Goal: Task Accomplishment & Management: Use online tool/utility

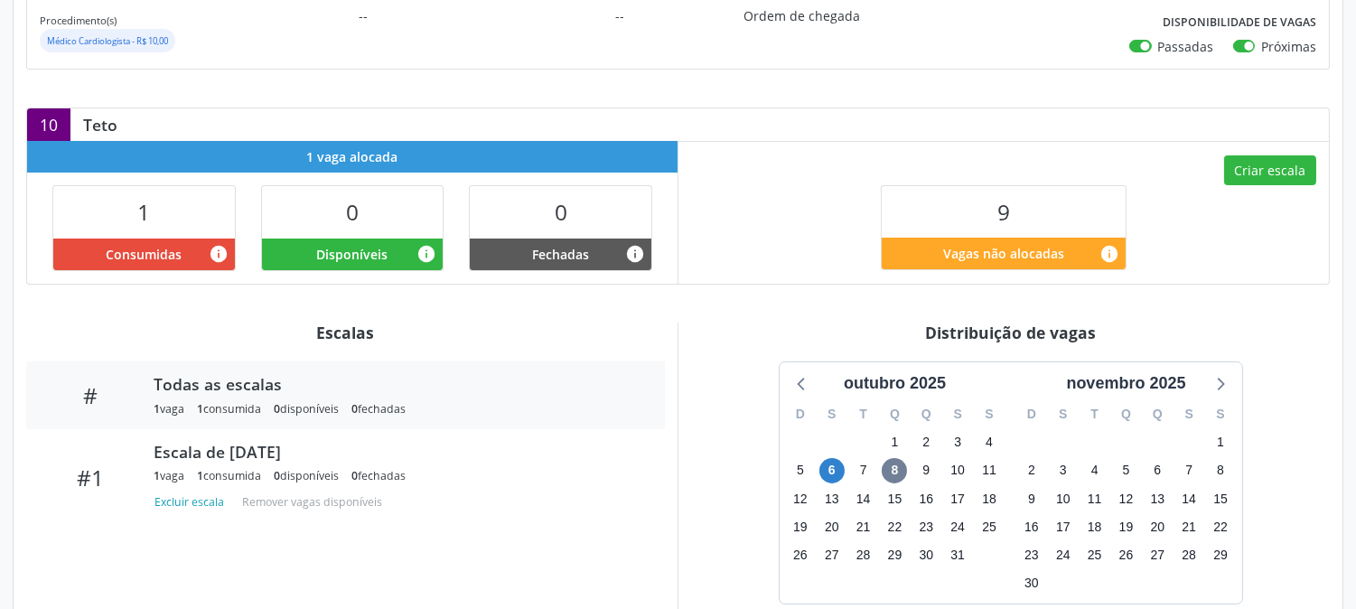
scroll to position [416, 0]
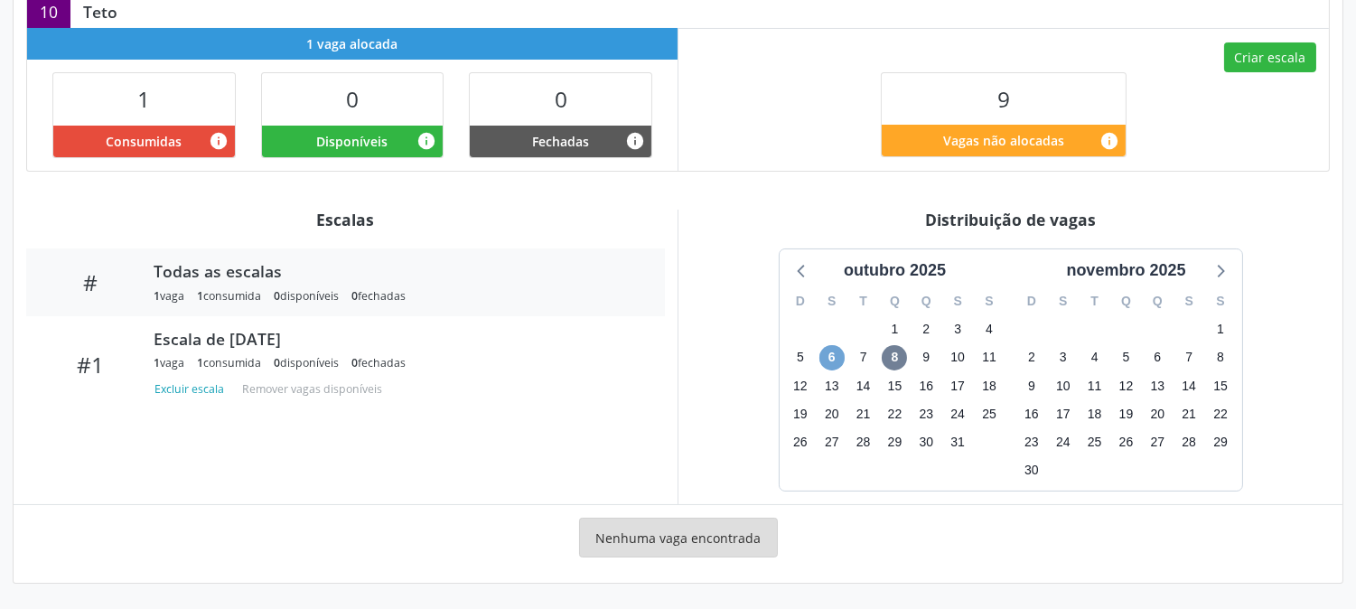
click at [842, 356] on span "6" at bounding box center [831, 357] width 25 height 25
click at [834, 355] on span "6" at bounding box center [831, 357] width 25 height 25
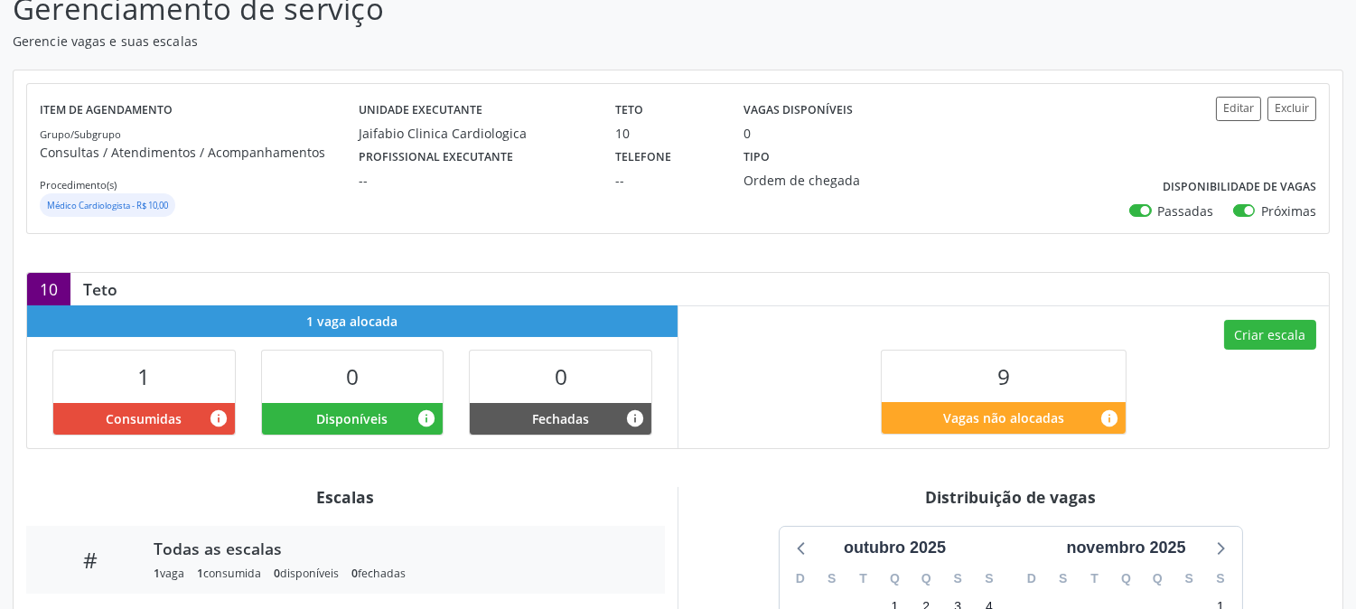
scroll to position [0, 0]
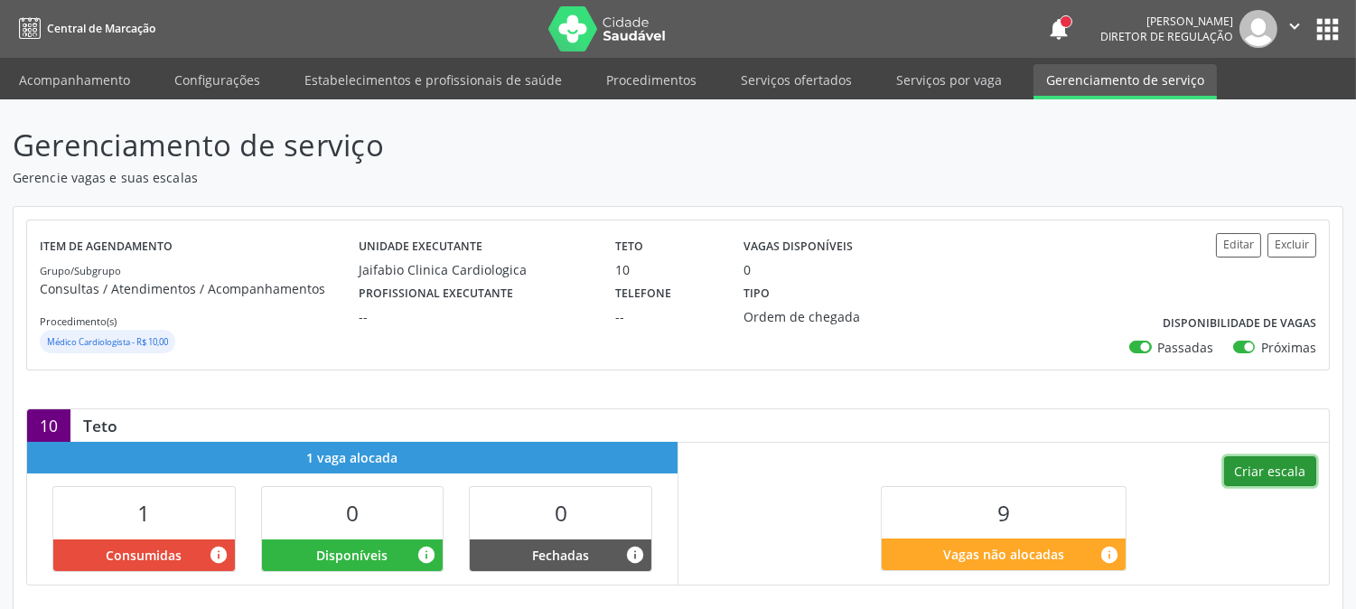
click at [1257, 458] on button "Criar escala" at bounding box center [1270, 471] width 92 height 31
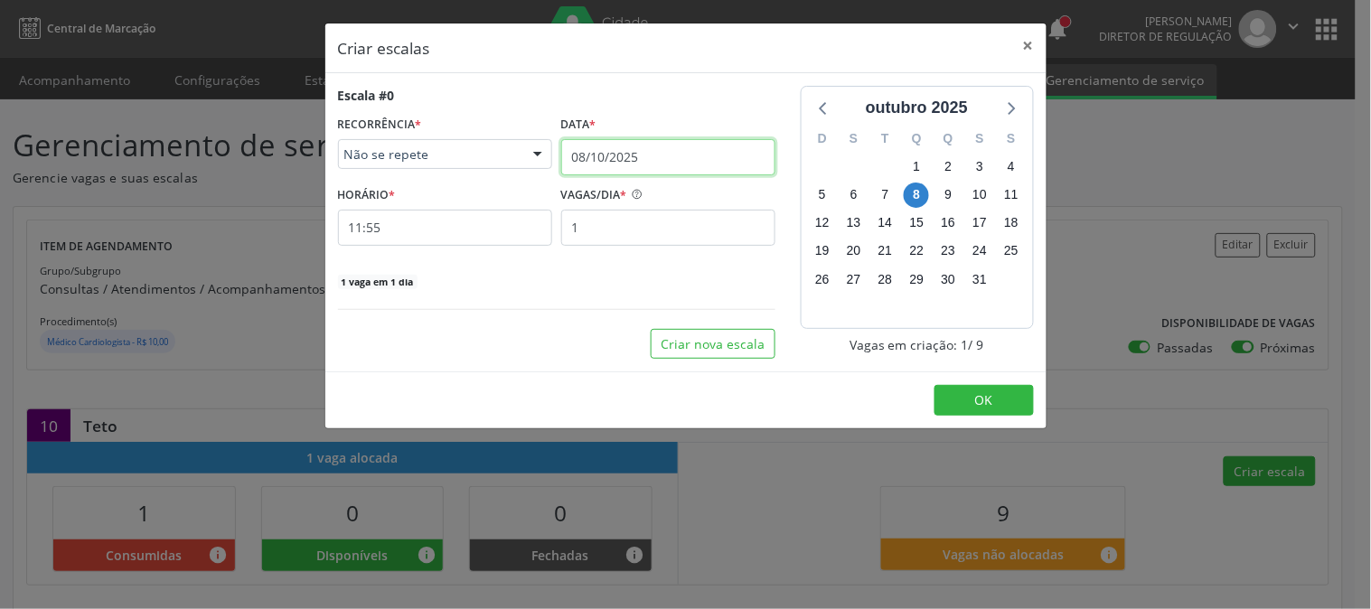
click at [611, 152] on input "08/10/2025" at bounding box center [668, 157] width 214 height 36
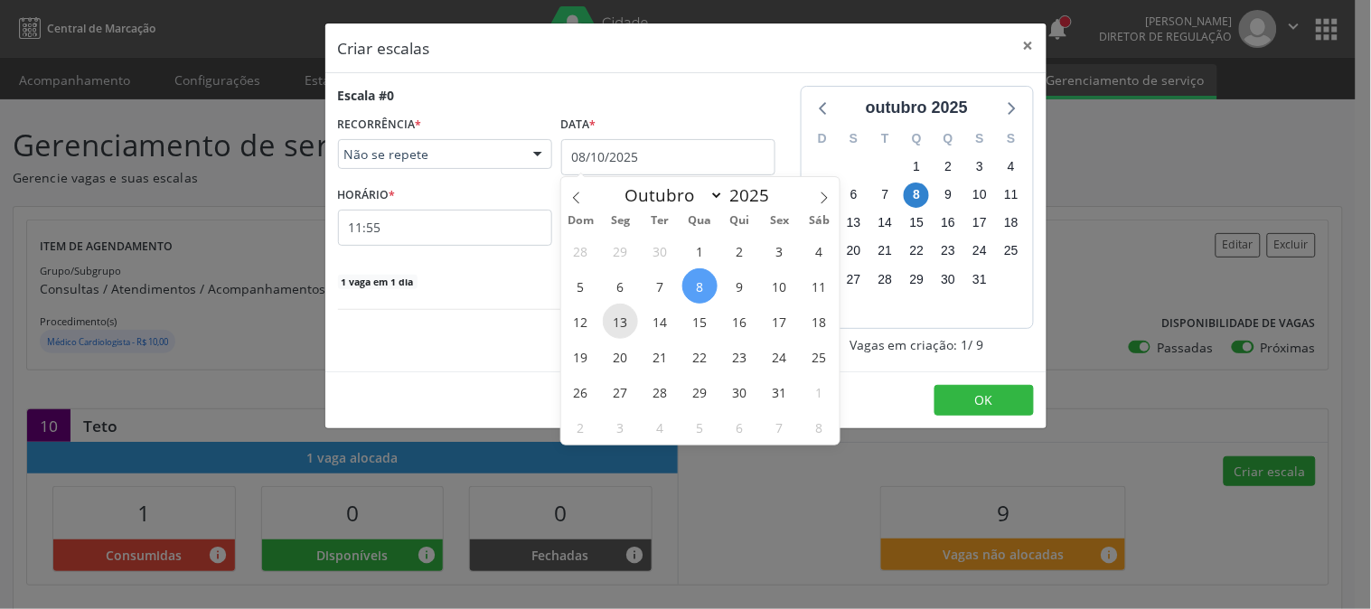
click at [617, 320] on span "13" at bounding box center [620, 321] width 35 height 35
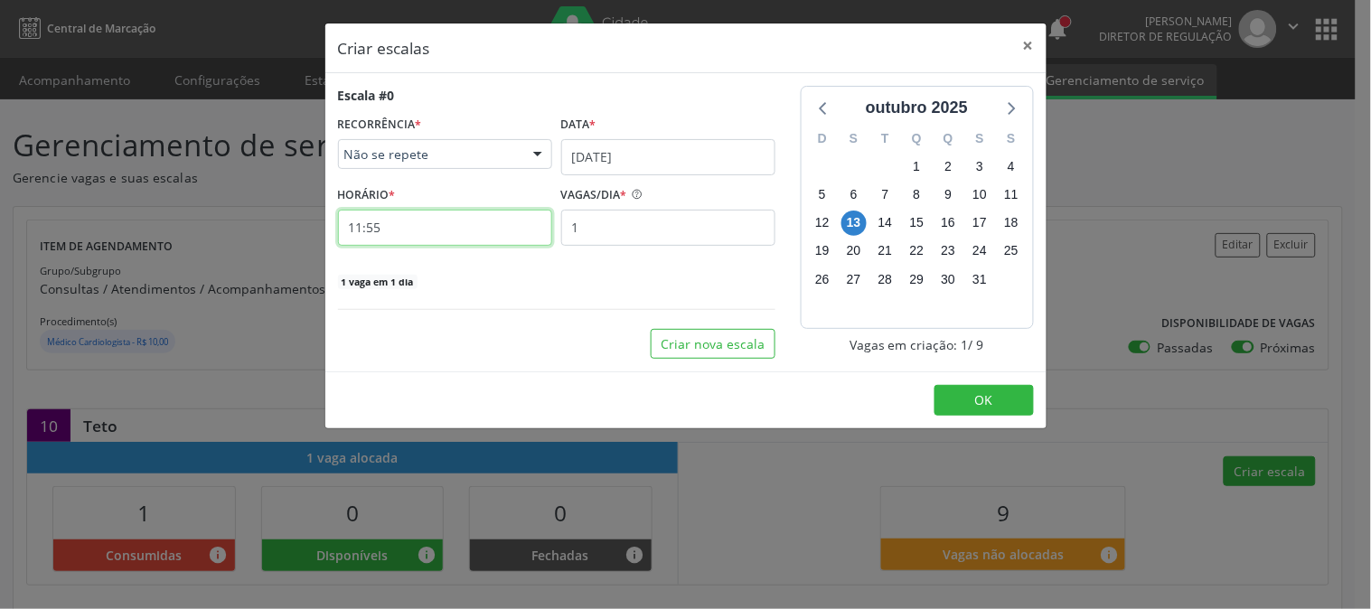
click at [454, 235] on input "11:55" at bounding box center [445, 228] width 214 height 36
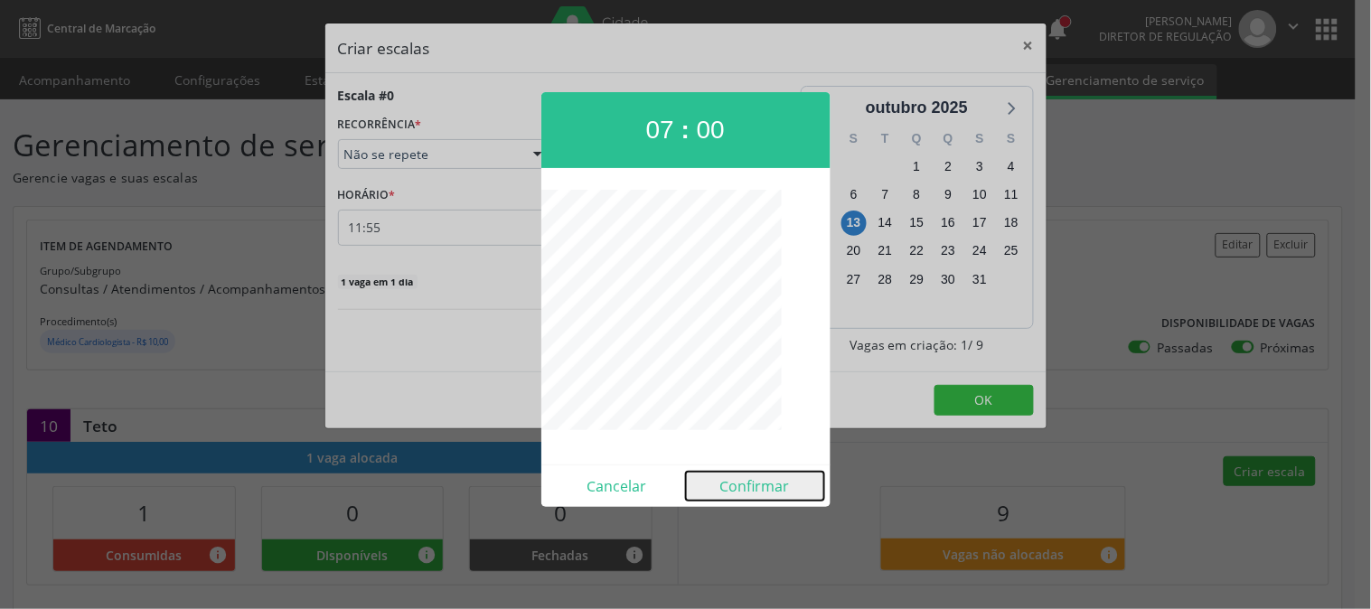
click at [718, 489] on button "Confirmar" at bounding box center [755, 486] width 138 height 29
type input "07:00"
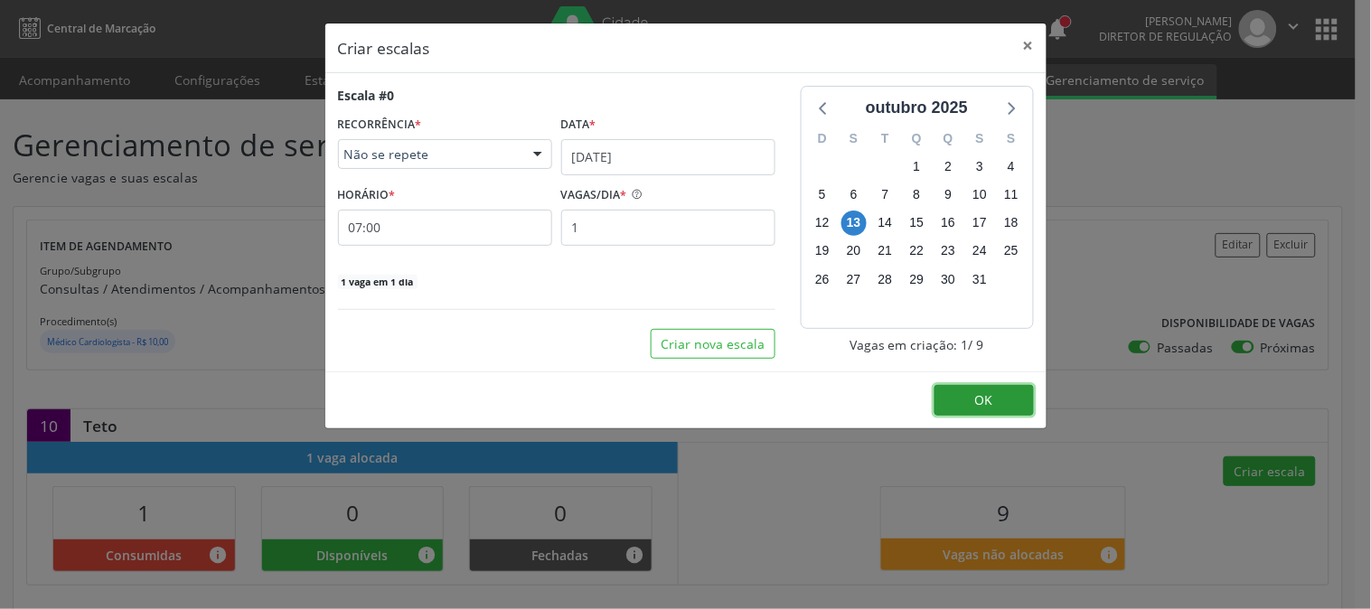
click at [945, 405] on button "OK" at bounding box center [983, 400] width 99 height 31
